Goal: Task Accomplishment & Management: Manage account settings

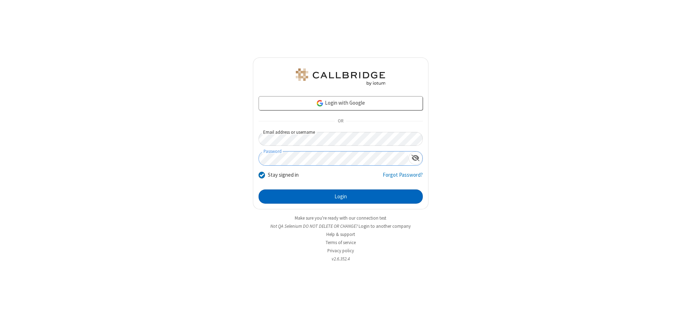
click at [340, 196] on button "Login" at bounding box center [341, 196] width 164 height 14
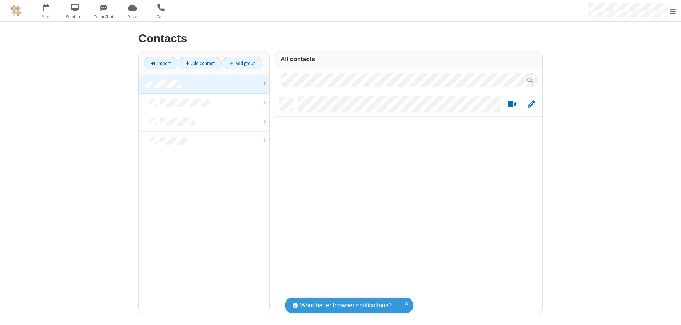
click at [204, 84] on link at bounding box center [204, 83] width 131 height 19
click at [200, 63] on link "Add contact" at bounding box center [200, 63] width 43 height 12
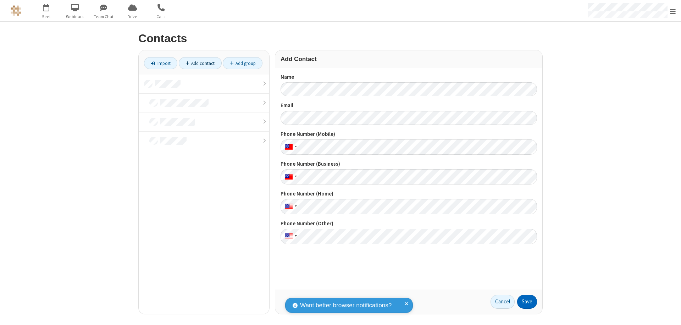
click at [527, 301] on button "Save" at bounding box center [527, 302] width 20 height 14
